Goal: Task Accomplishment & Management: Use online tool/utility

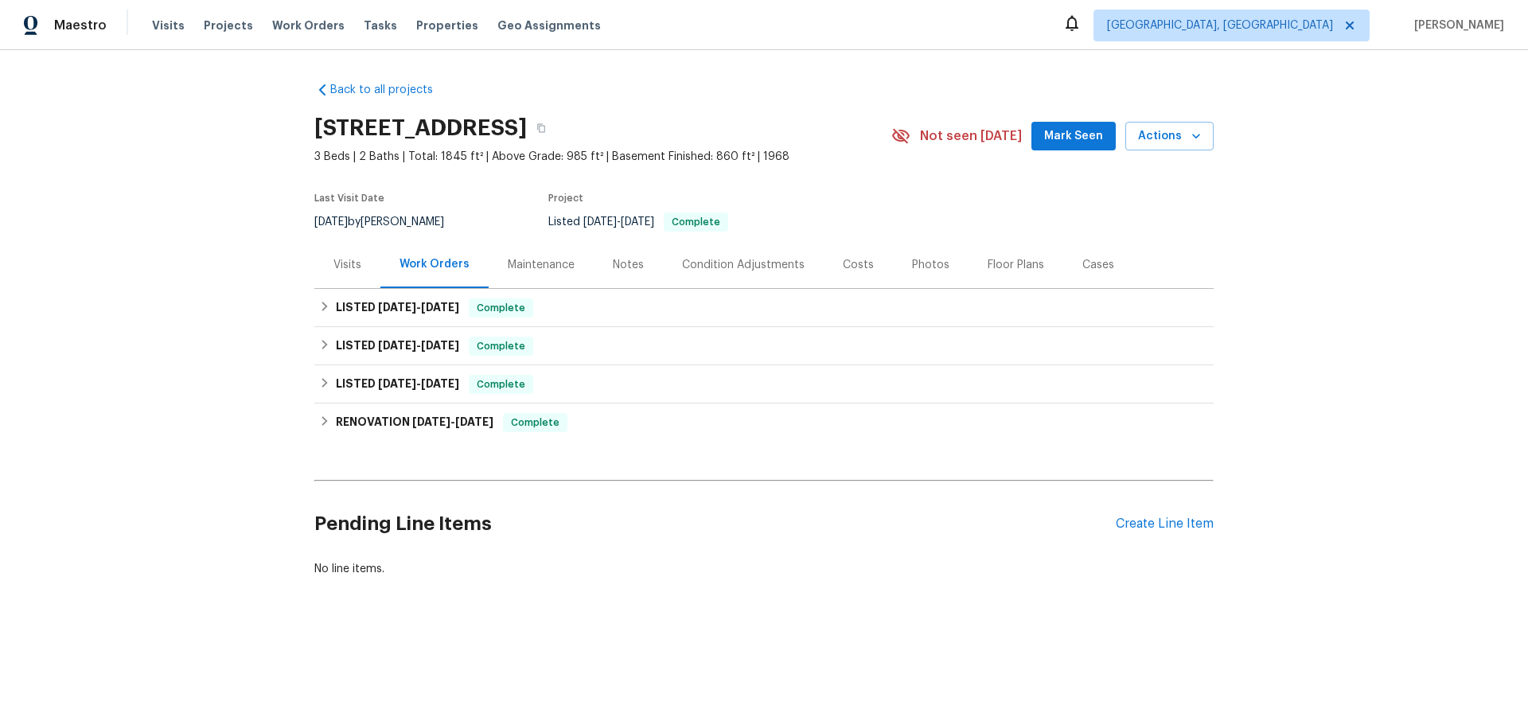
click at [349, 279] on div "Visits" at bounding box center [347, 264] width 66 height 47
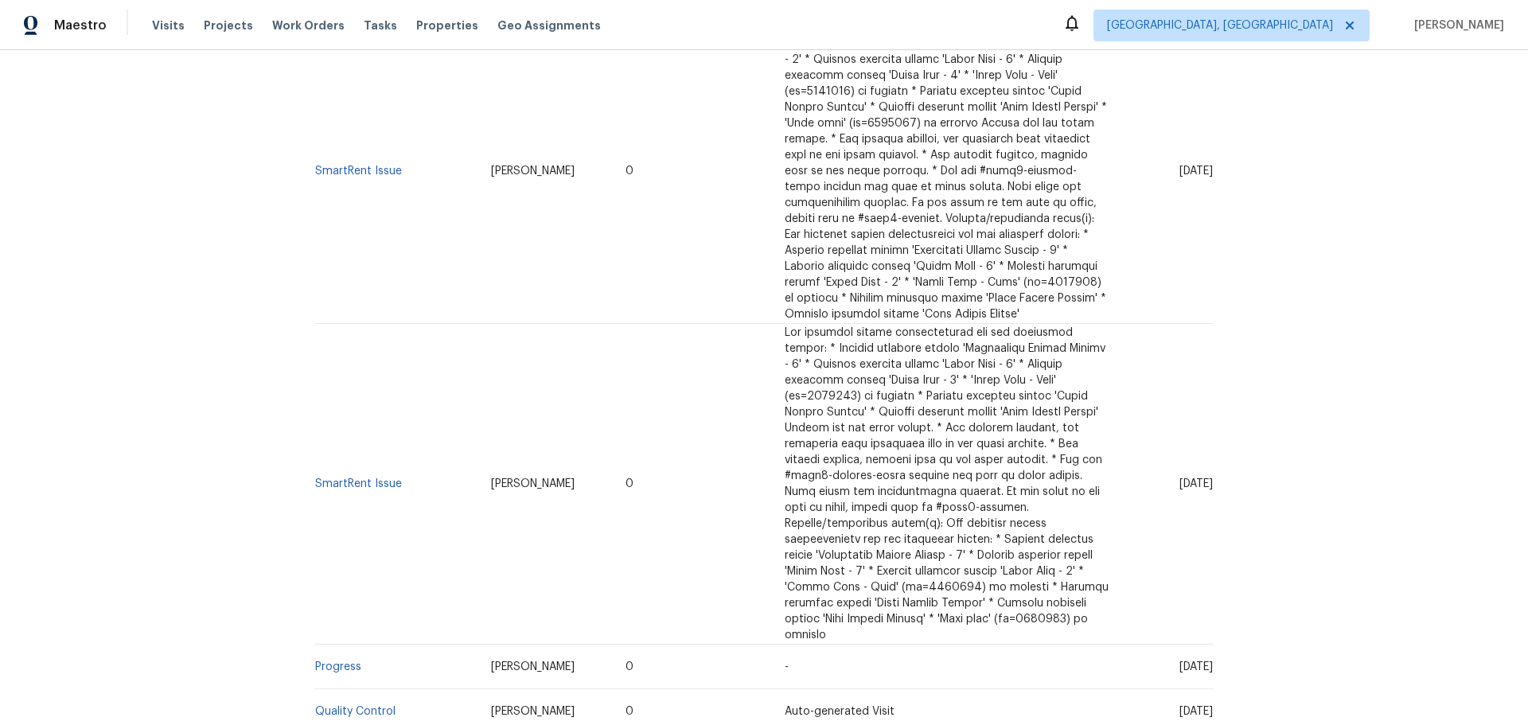
scroll to position [1530, 0]
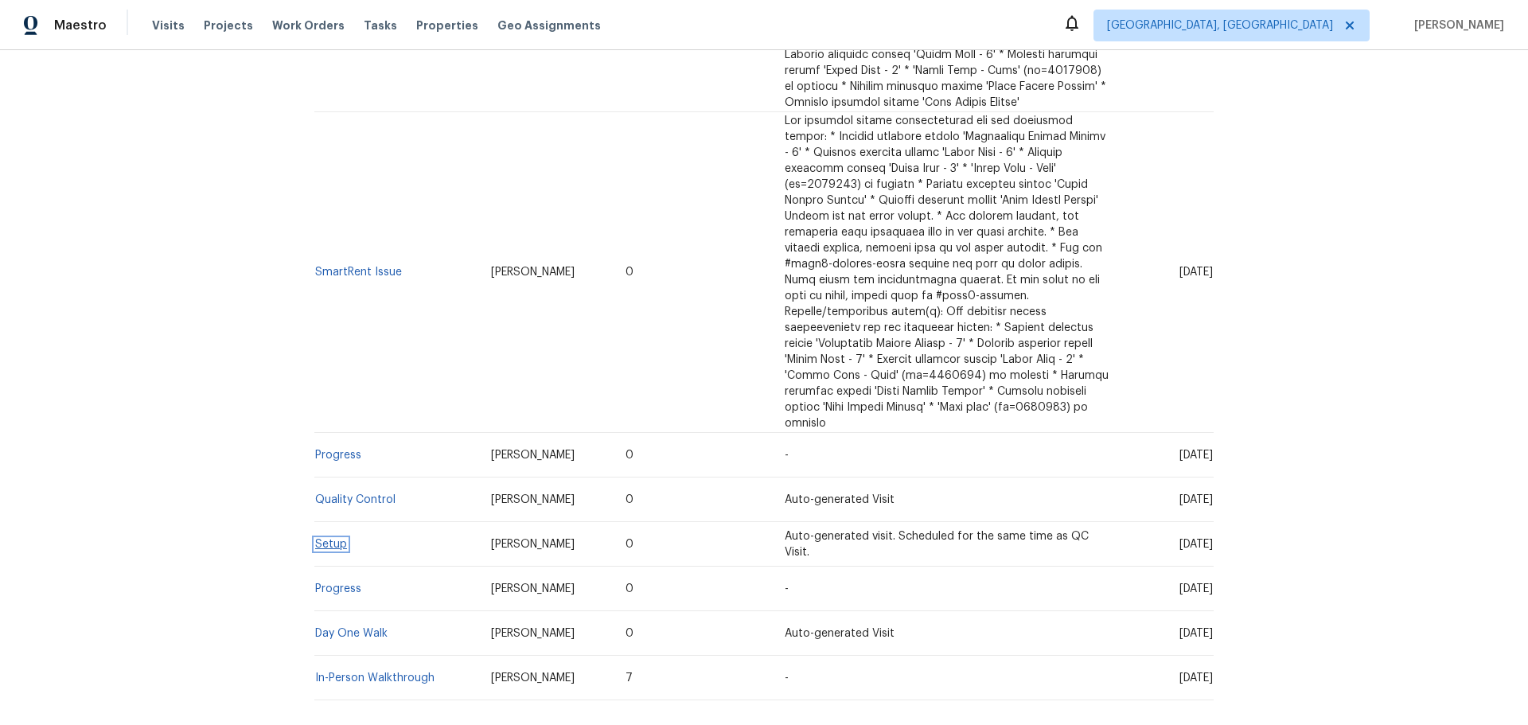
click at [331, 539] on link "Setup" at bounding box center [331, 544] width 32 height 11
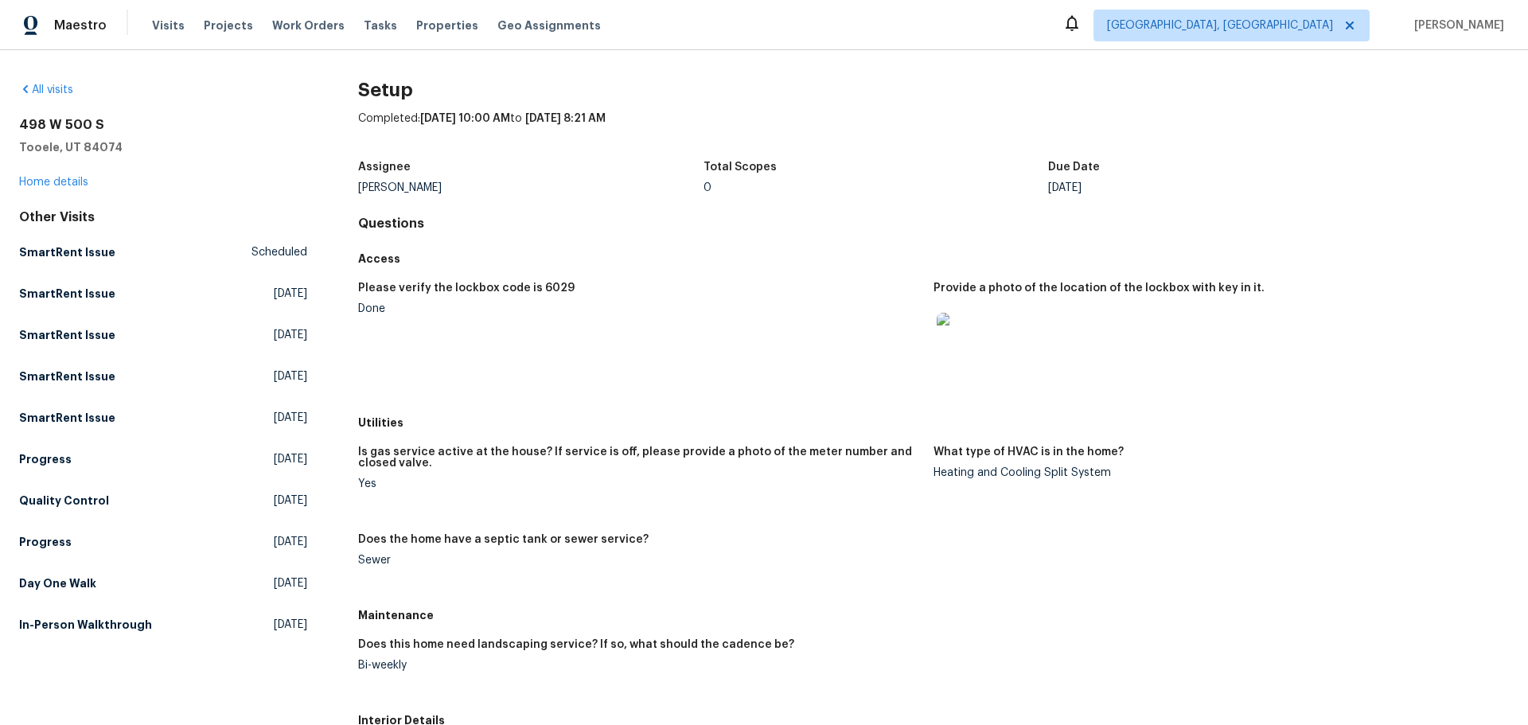
click at [1199, 379] on figure "Provide a photo of the location of the lockbox with key in it." at bounding box center [1220, 340] width 575 height 116
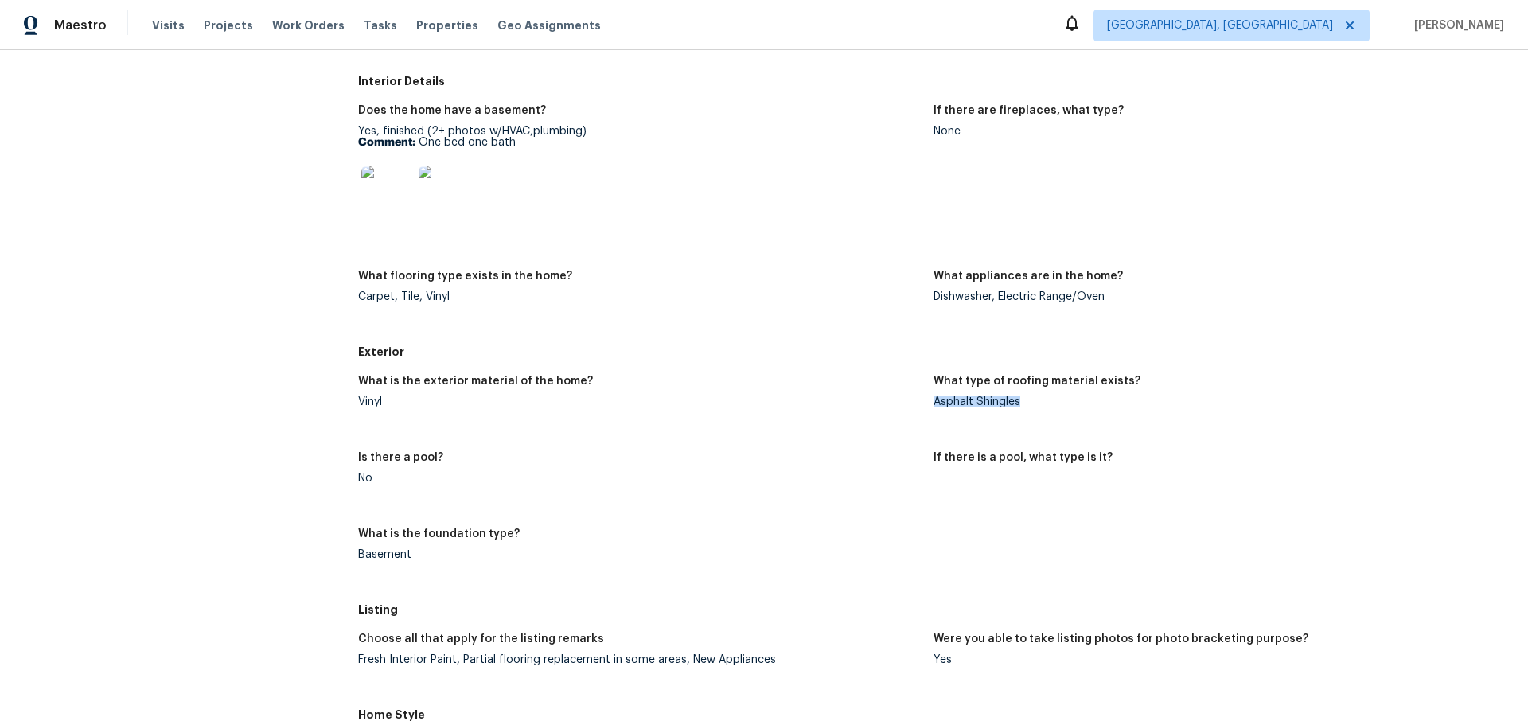
drag, startPoint x: 1017, startPoint y: 402, endPoint x: 925, endPoint y: 409, distance: 91.8
click at [933, 409] on figure "What type of roofing material exists? Asphalt Shingles" at bounding box center [1220, 404] width 575 height 57
click at [724, 528] on div "What is the foundation type?" at bounding box center [639, 538] width 563 height 21
click at [778, 492] on figure "Is there a pool? No" at bounding box center [645, 480] width 575 height 57
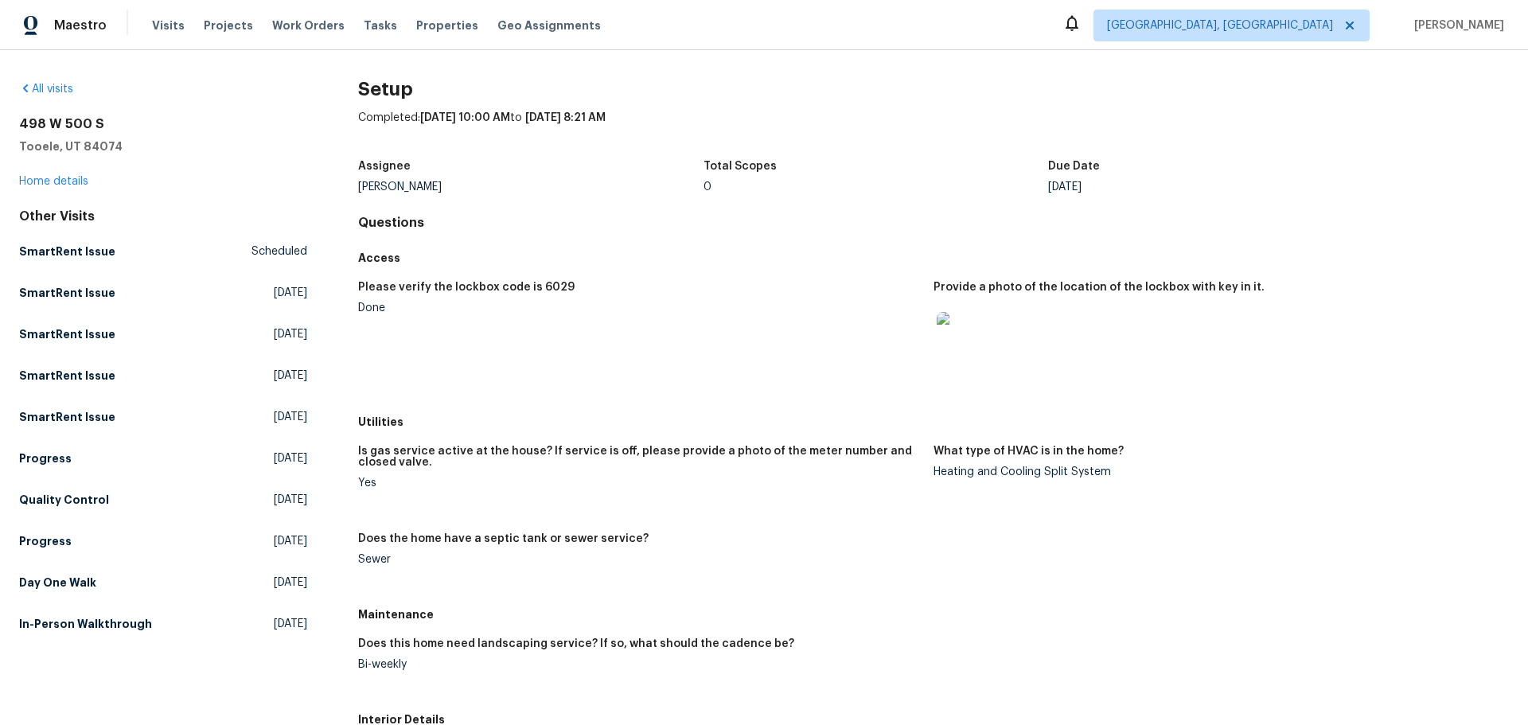
scroll to position [0, 0]
